Goal: Information Seeking & Learning: Learn about a topic

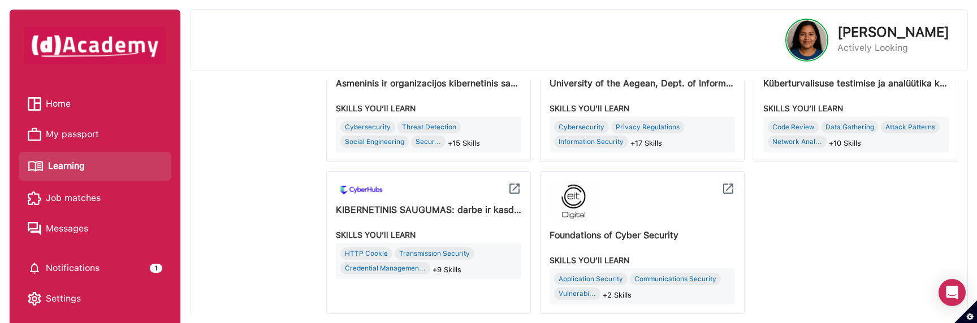
scroll to position [766, 0]
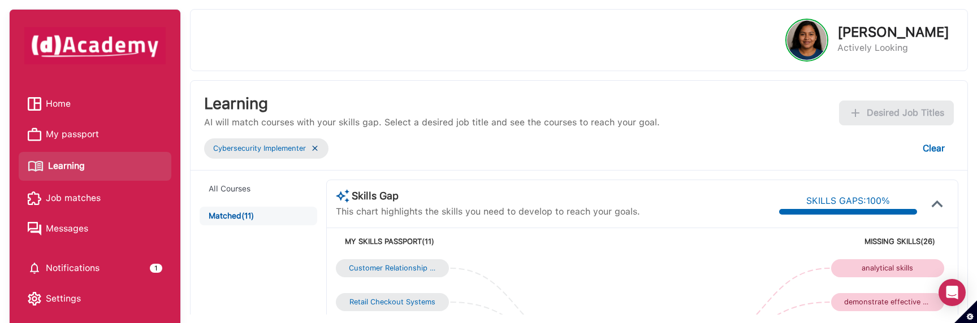
click at [81, 167] on span "Learning" at bounding box center [66, 166] width 37 height 17
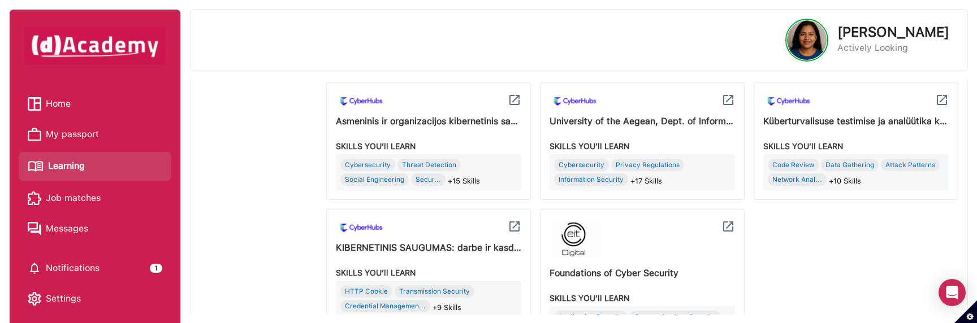
scroll to position [766, 0]
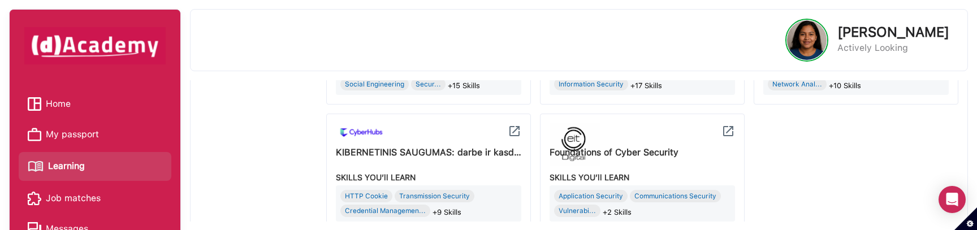
scroll to position [834, 0]
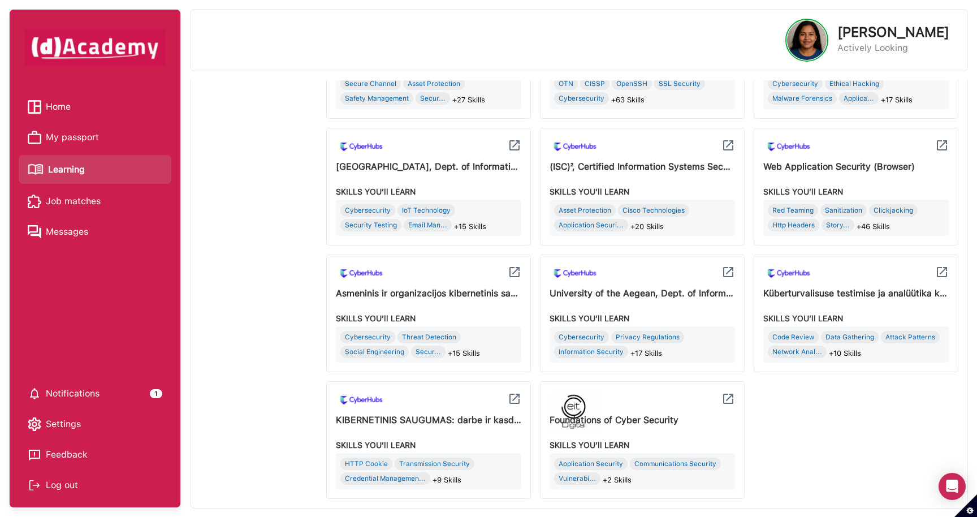
scroll to position [547, 0]
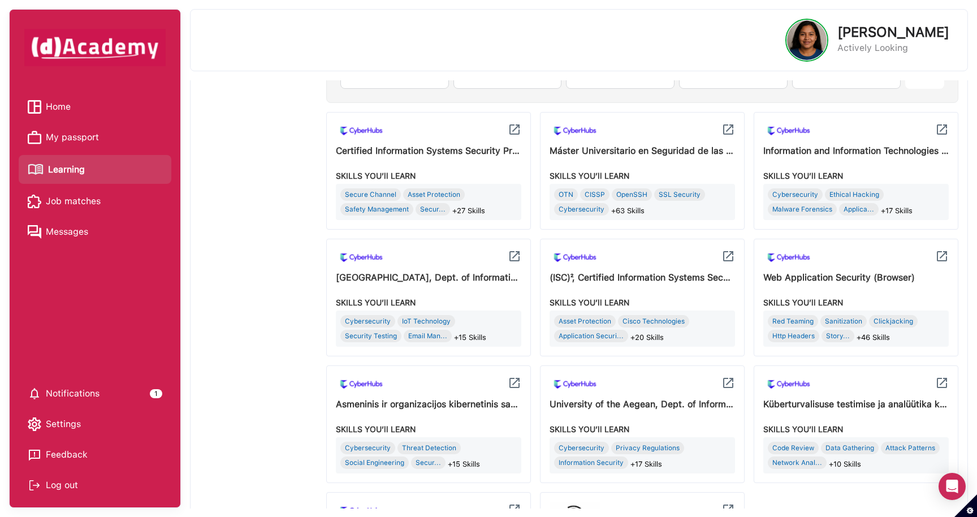
scroll to position [547, 0]
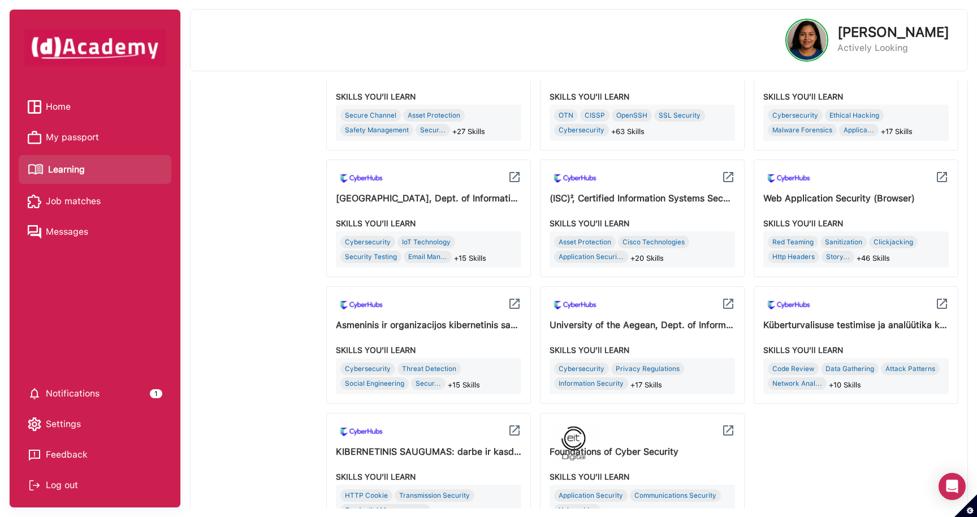
scroll to position [547, 0]
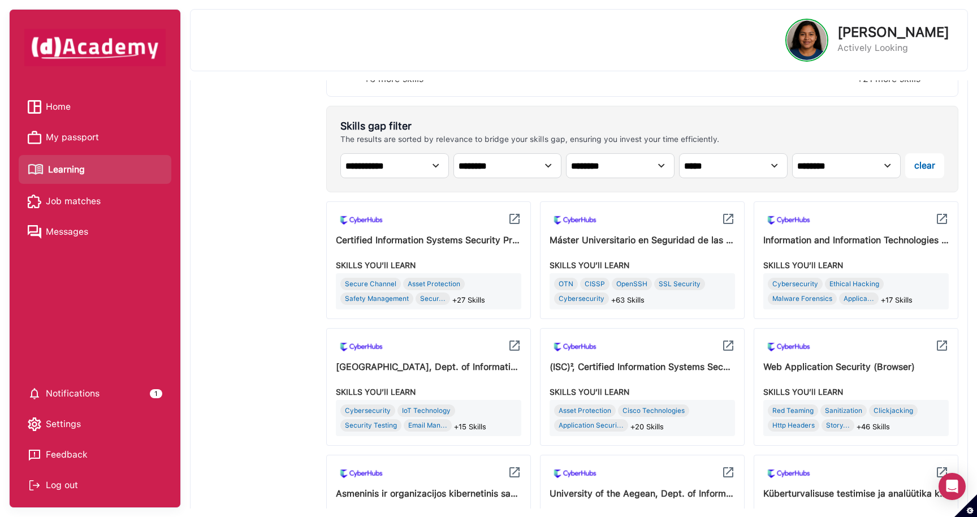
scroll to position [547, 0]
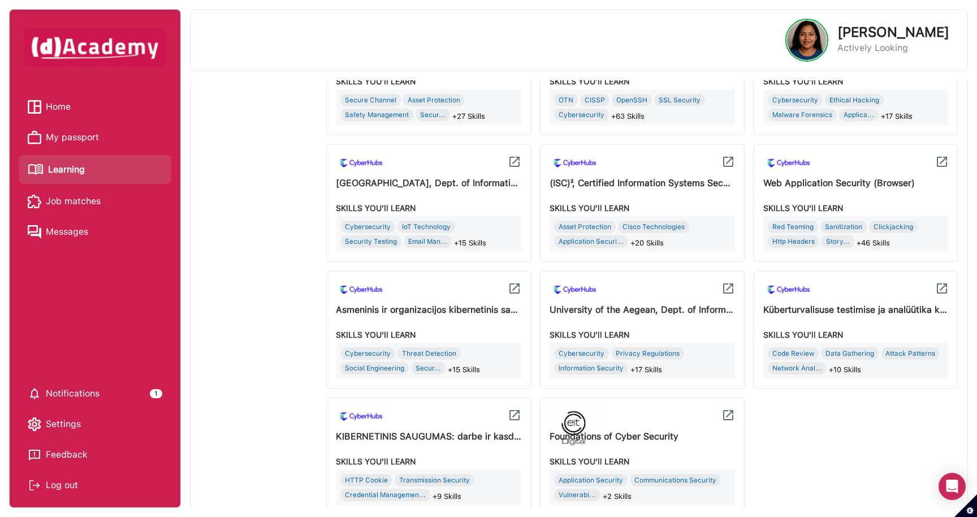
scroll to position [547, 0]
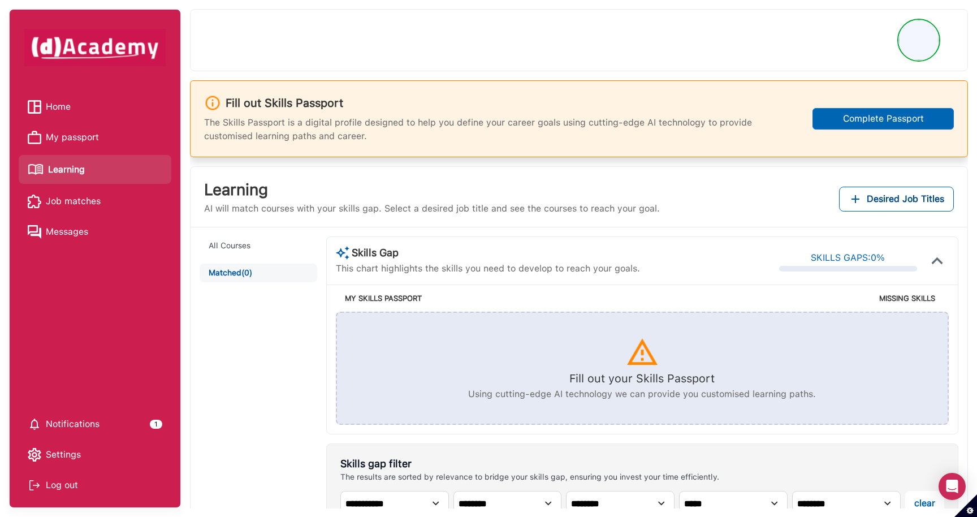
click at [296, 354] on div "All Courses Matched (0)" at bounding box center [263, 516] width 127 height 561
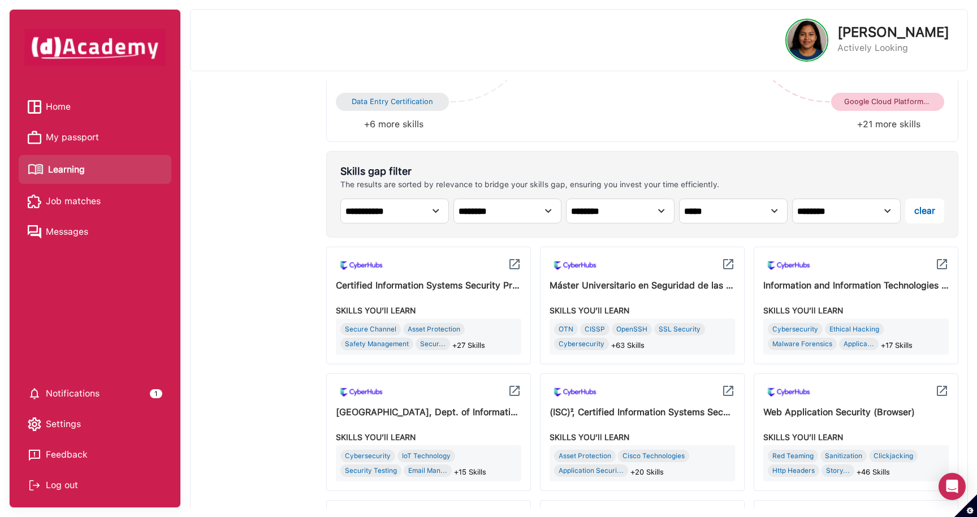
scroll to position [547, 0]
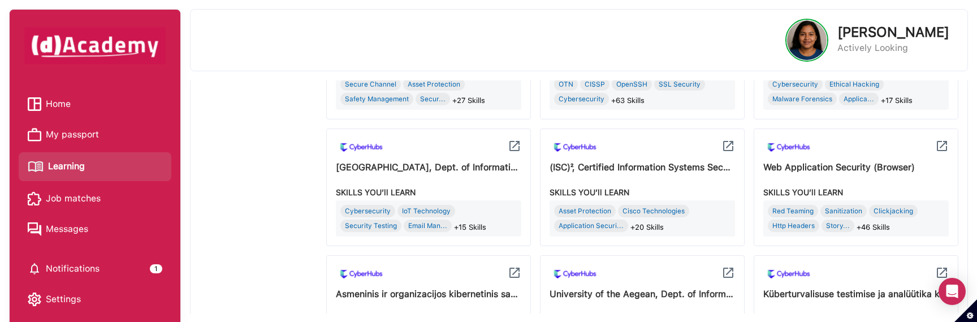
scroll to position [742, 0]
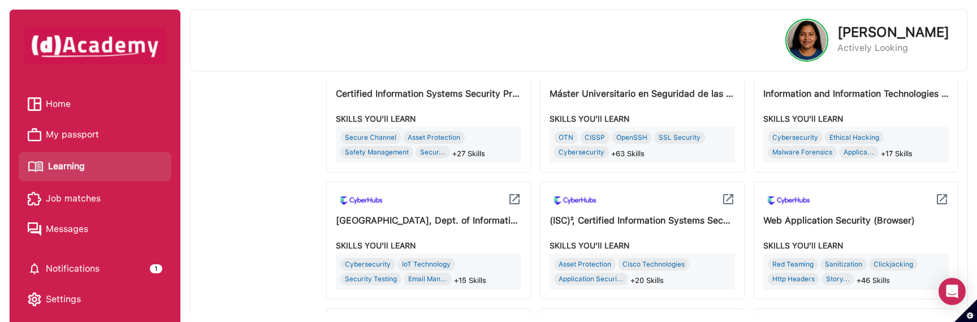
scroll to position [742, 0]
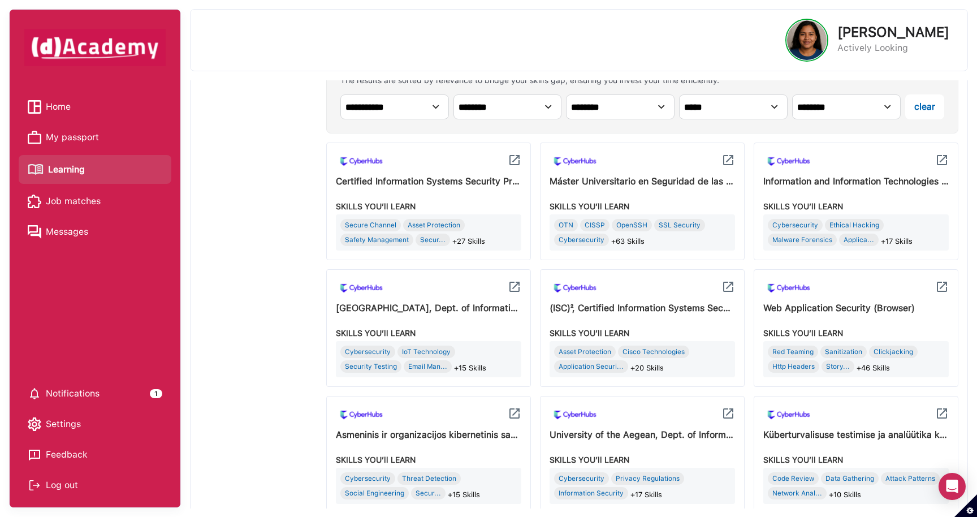
scroll to position [547, 0]
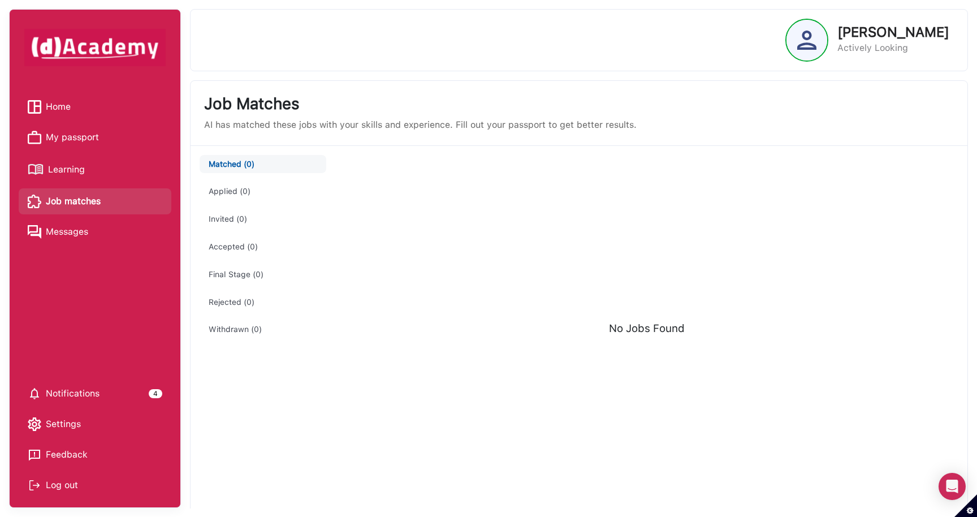
click at [83, 169] on span "Learning" at bounding box center [66, 169] width 37 height 17
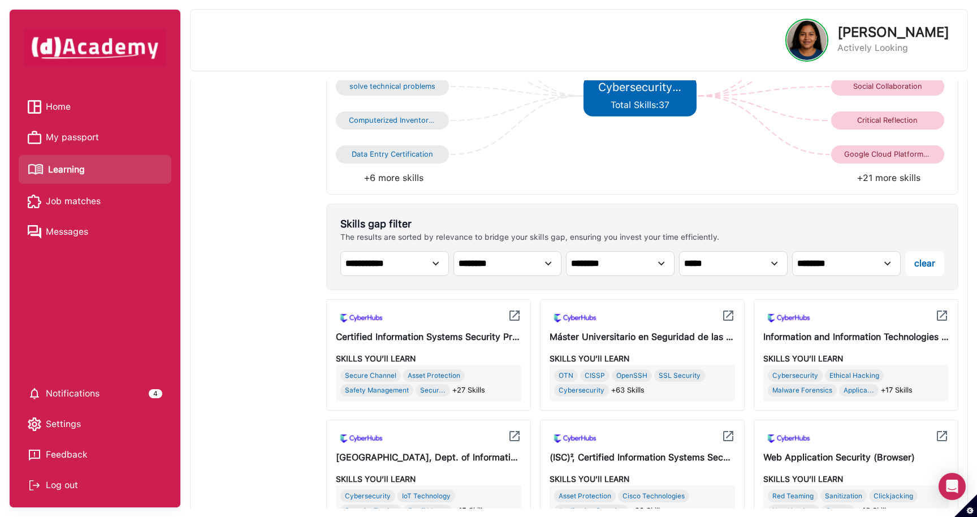
scroll to position [522, 0]
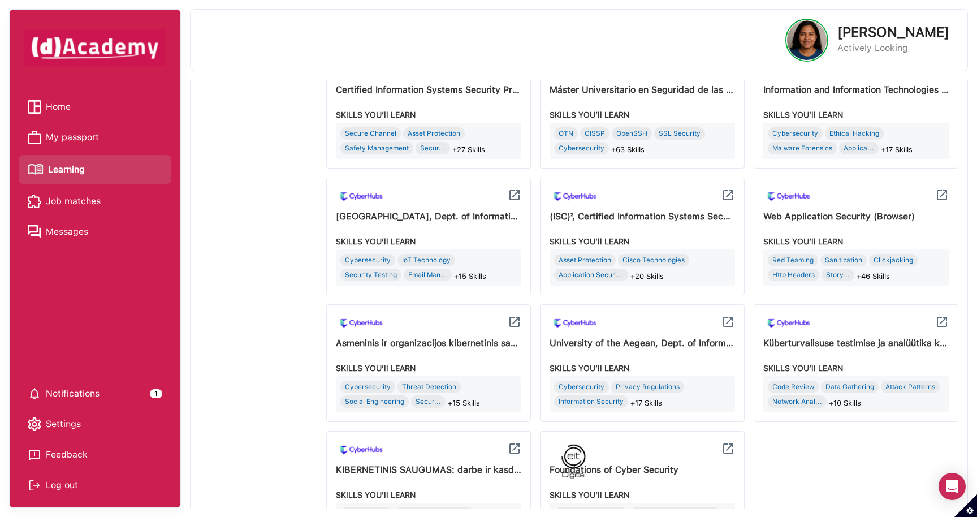
scroll to position [547, 0]
